Goal: Task Accomplishment & Management: Complete application form

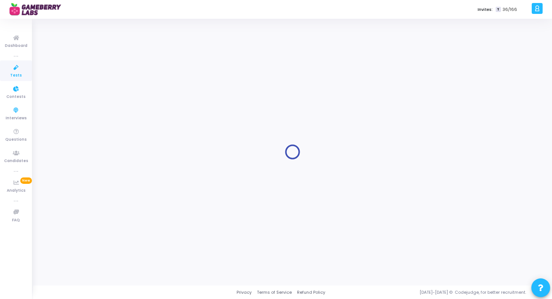
click at [17, 66] on icon at bounding box center [16, 67] width 16 height 9
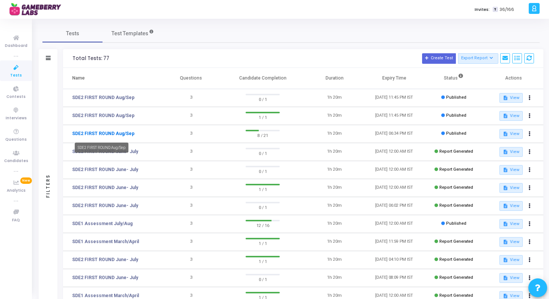
click at [101, 132] on link "SDE2 FIRST ROUND Aug/Sep" at bounding box center [103, 133] width 62 height 7
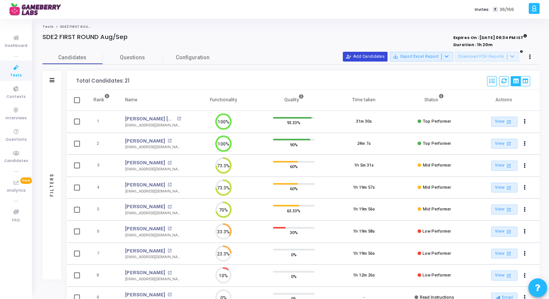
click at [382, 56] on button "person_add_alt Add Candidates" at bounding box center [365, 57] width 45 height 10
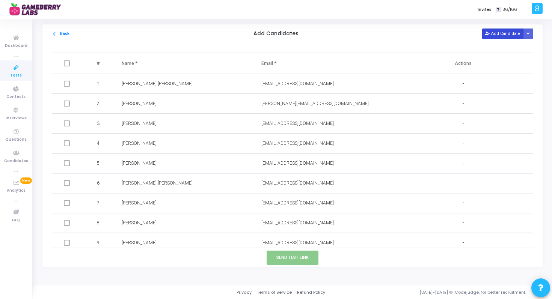
click at [489, 34] on icon at bounding box center [487, 34] width 4 height 4
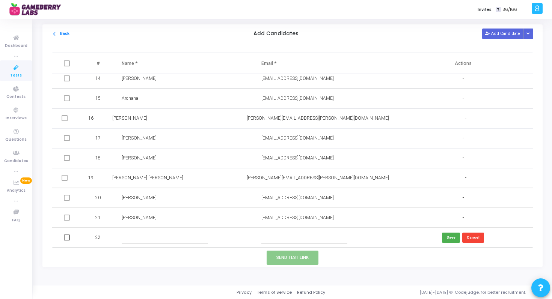
click at [135, 237] on input "text" at bounding box center [165, 238] width 86 height 12
paste input "[PERSON_NAME]"
type input "[PERSON_NAME]"
click at [272, 236] on input "text" at bounding box center [304, 238] width 86 height 12
paste input "[EMAIL_ADDRESS][DOMAIN_NAME]"
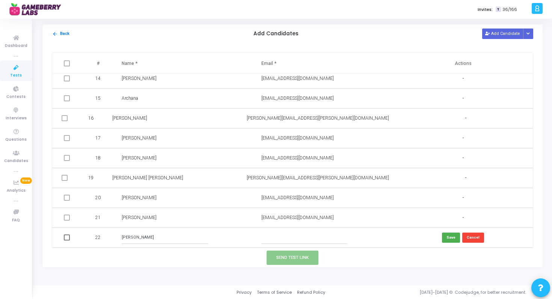
type input "[EMAIL_ADDRESS][DOMAIN_NAME]"
click at [447, 236] on button "Save" at bounding box center [451, 238] width 18 height 10
click at [69, 239] on span at bounding box center [67, 238] width 6 height 6
click at [67, 241] on input "checkbox" at bounding box center [66, 241] width 0 height 0
checkbox input "true"
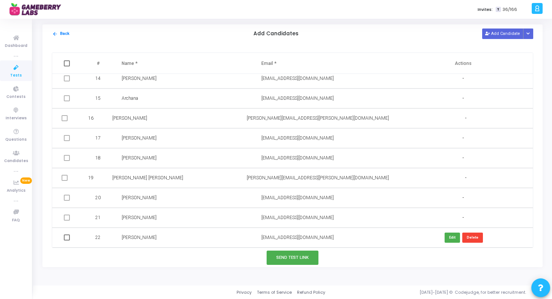
checkbox input "true"
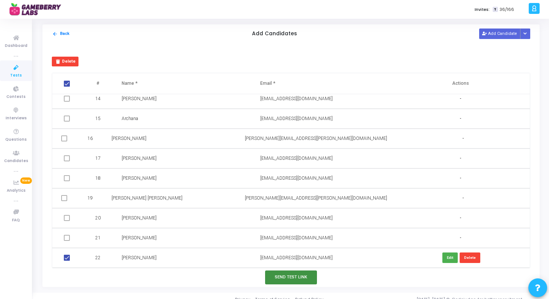
click at [304, 278] on button "Send Test Link" at bounding box center [291, 278] width 52 height 14
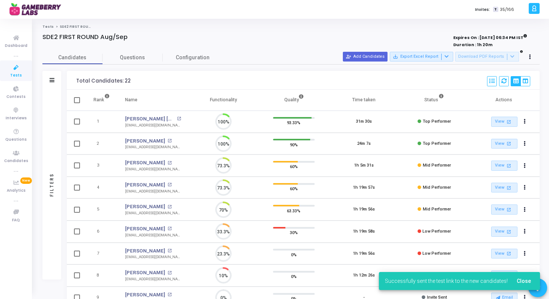
scroll to position [3, 3]
